Goal: Transaction & Acquisition: Purchase product/service

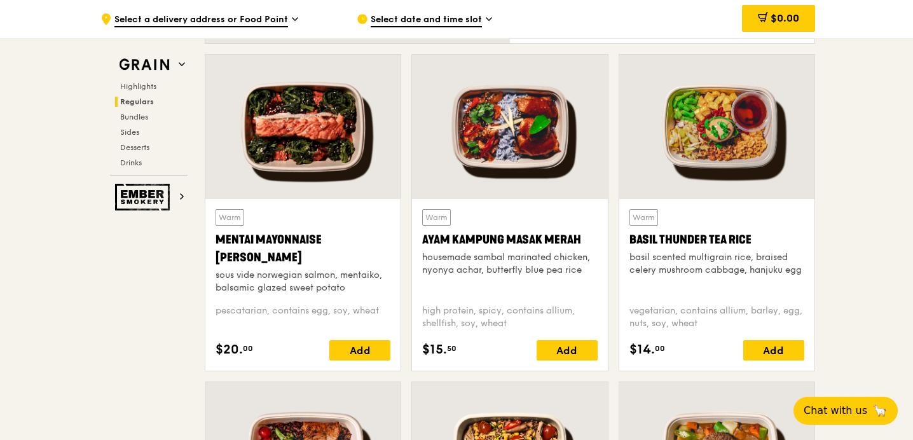
scroll to position [1107, 0]
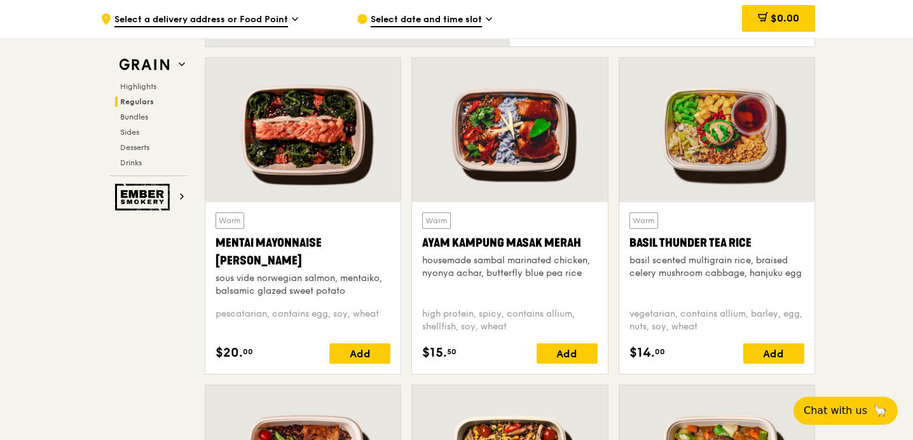
click at [329, 308] on div "pescatarian, contains egg, soy, wheat" at bounding box center [303, 320] width 175 height 25
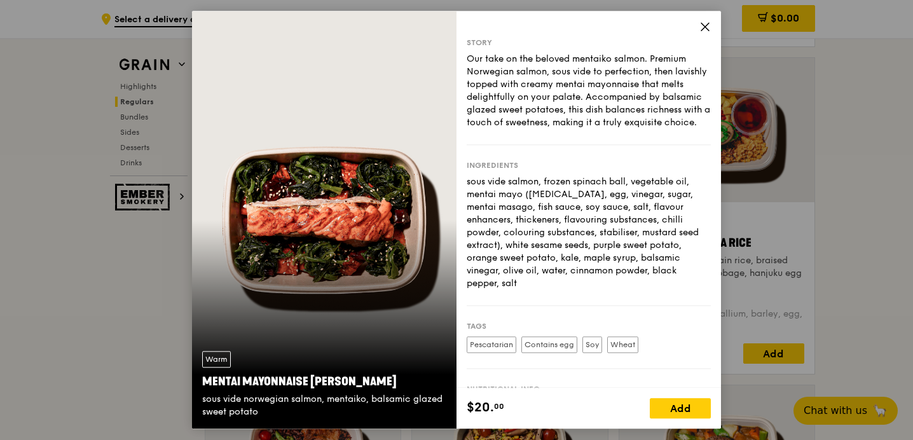
scroll to position [74, 0]
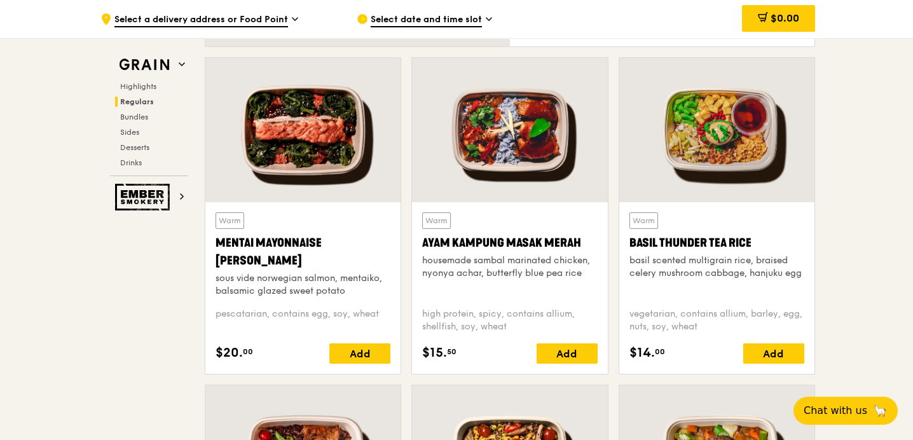
click at [709, 273] on div "basil scented multigrain rice, braised celery mushroom cabbage, hanjuku egg" at bounding box center [717, 266] width 175 height 25
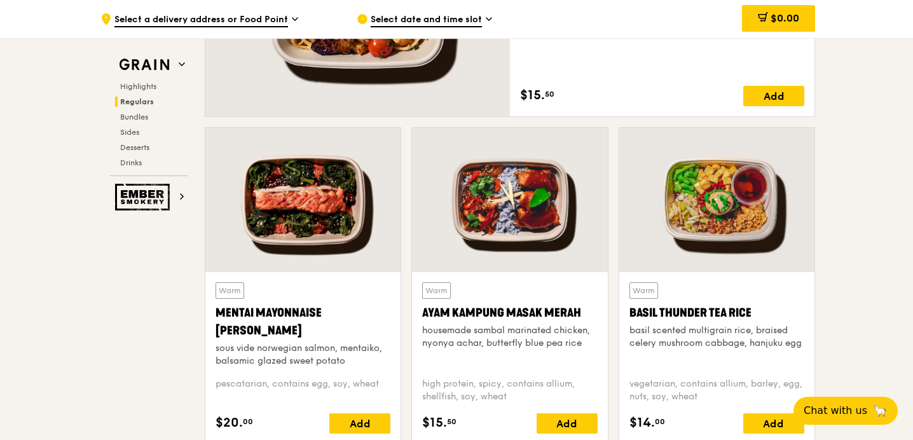
scroll to position [1024, 0]
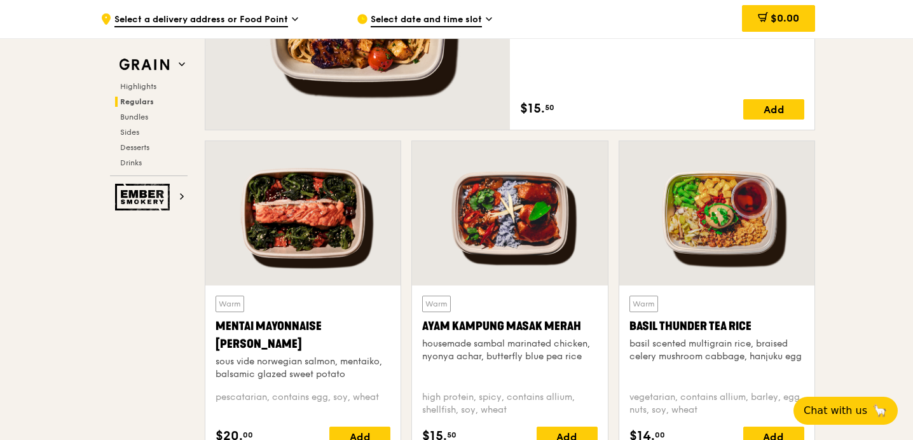
click at [137, 99] on span "Regulars" at bounding box center [137, 101] width 34 height 9
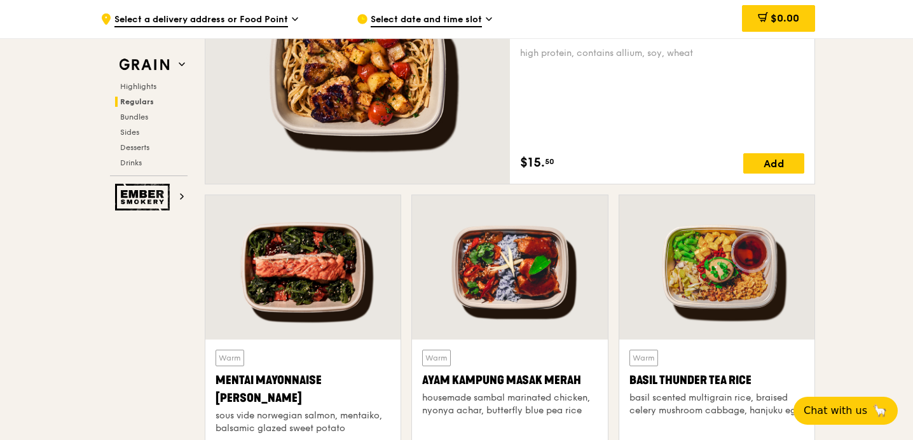
scroll to position [1138, 0]
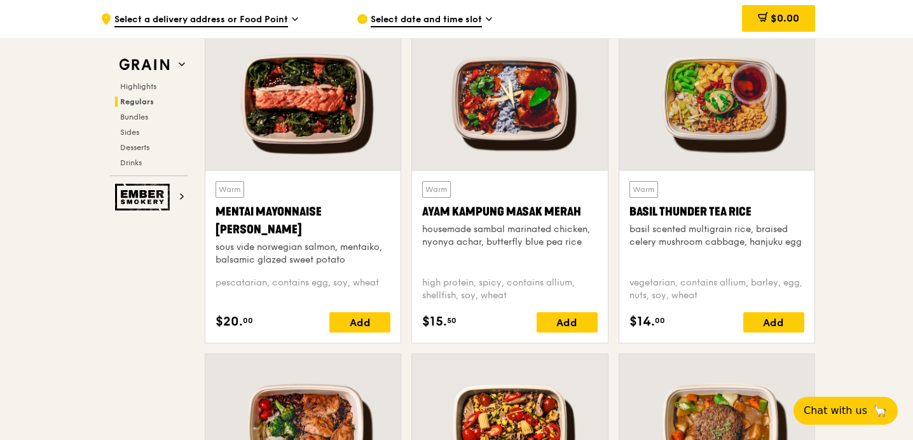
click at [326, 149] on div at bounding box center [302, 99] width 195 height 144
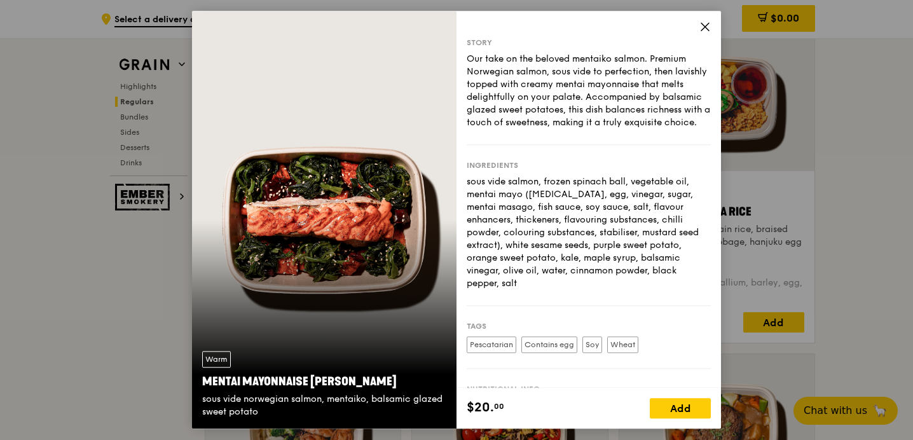
scroll to position [74, 0]
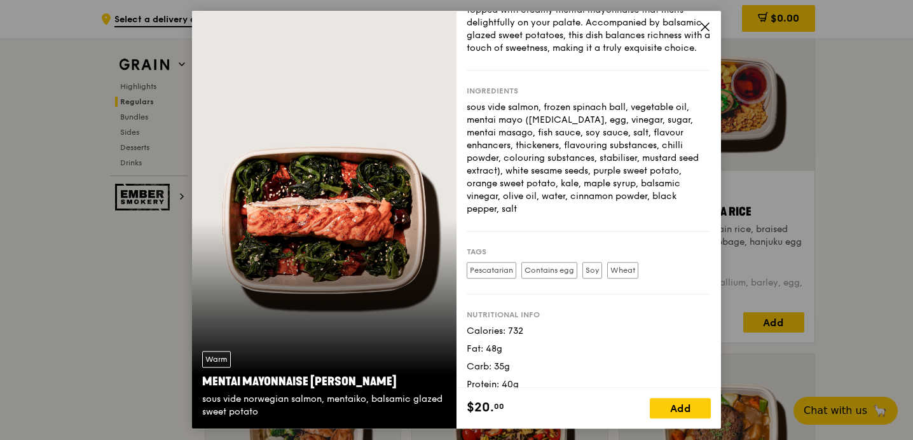
click at [700, 29] on icon at bounding box center [705, 26] width 11 height 11
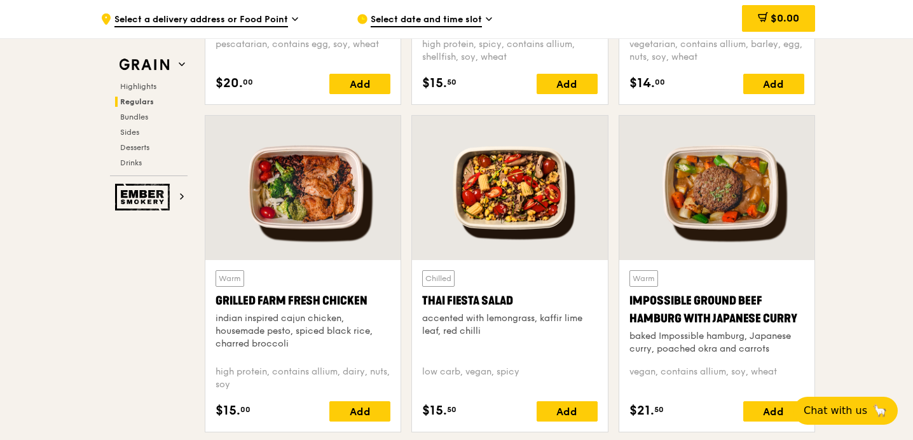
scroll to position [1454, 0]
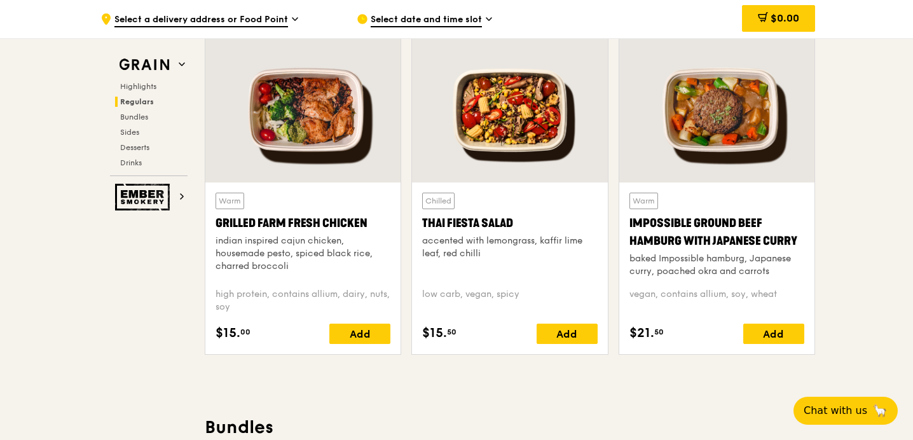
click at [690, 221] on div "Impossible Ground Beef Hamburg with Japanese Curry" at bounding box center [717, 232] width 175 height 36
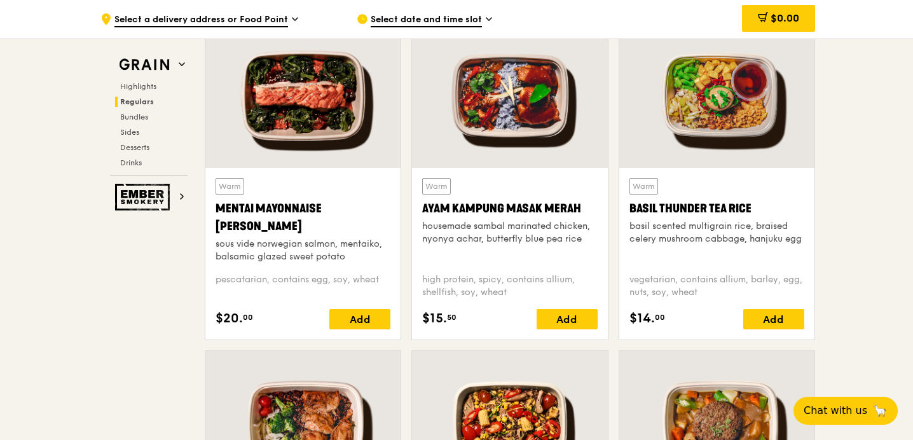
scroll to position [1116, 0]
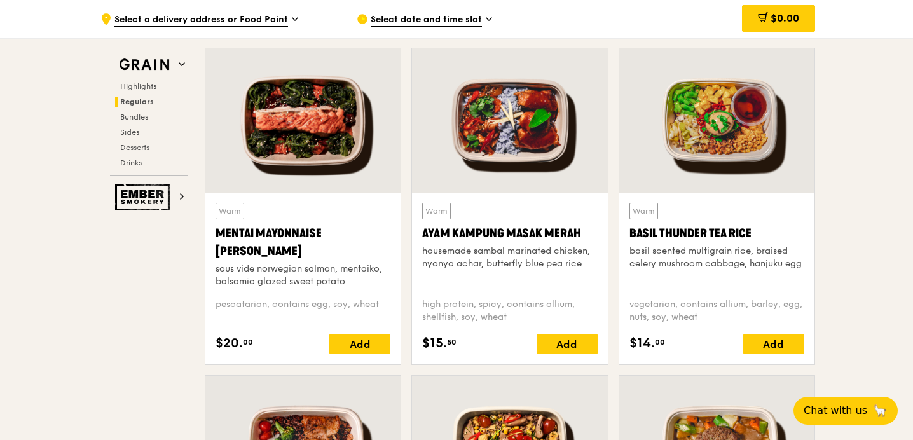
click at [323, 239] on div "Mentai Mayonnaise [PERSON_NAME]" at bounding box center [303, 243] width 175 height 36
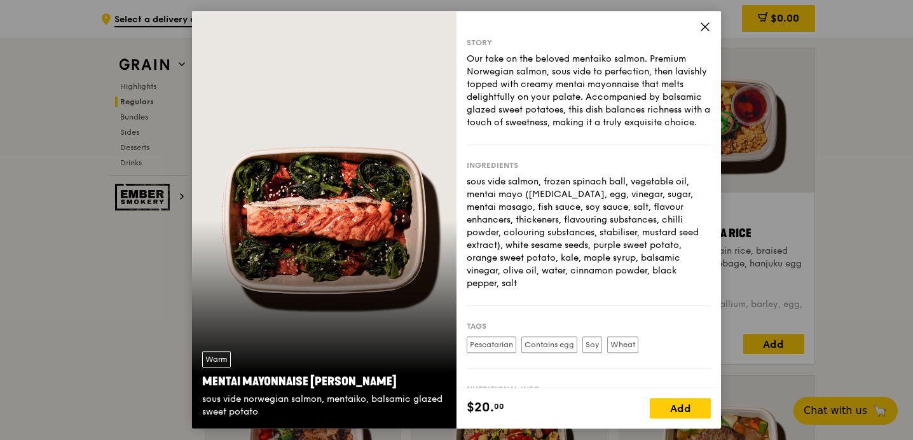
scroll to position [74, 0]
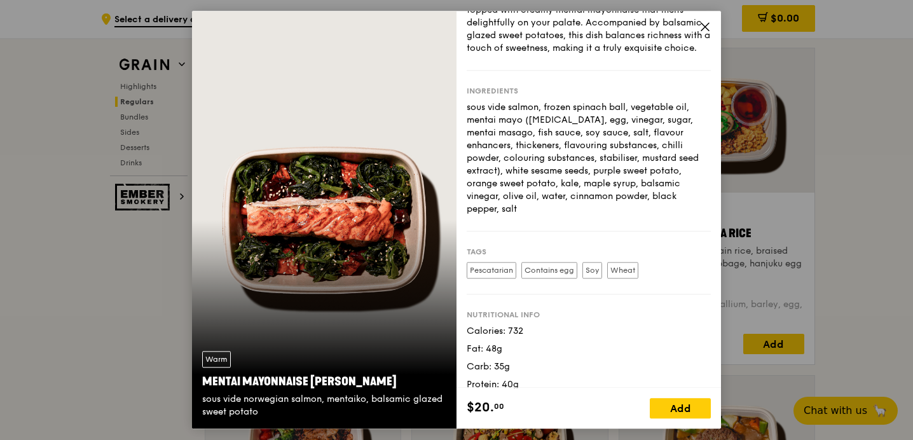
click at [704, 27] on icon at bounding box center [706, 27] width 8 height 8
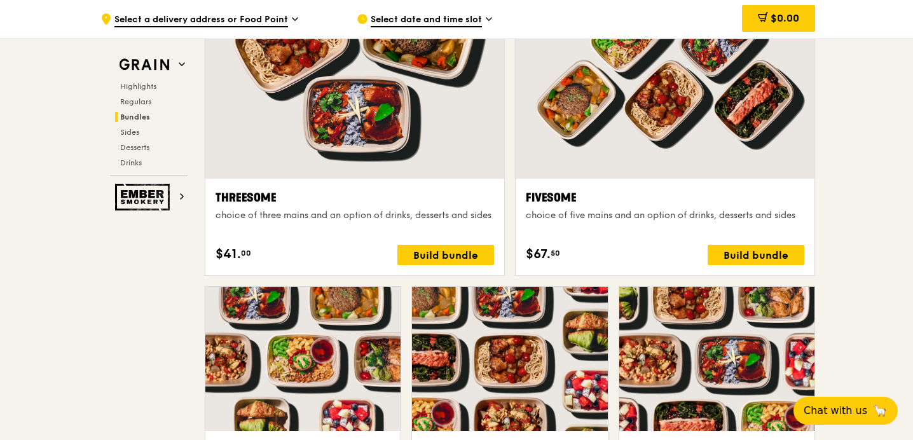
scroll to position [2471, 0]
